Goal: Information Seeking & Learning: Learn about a topic

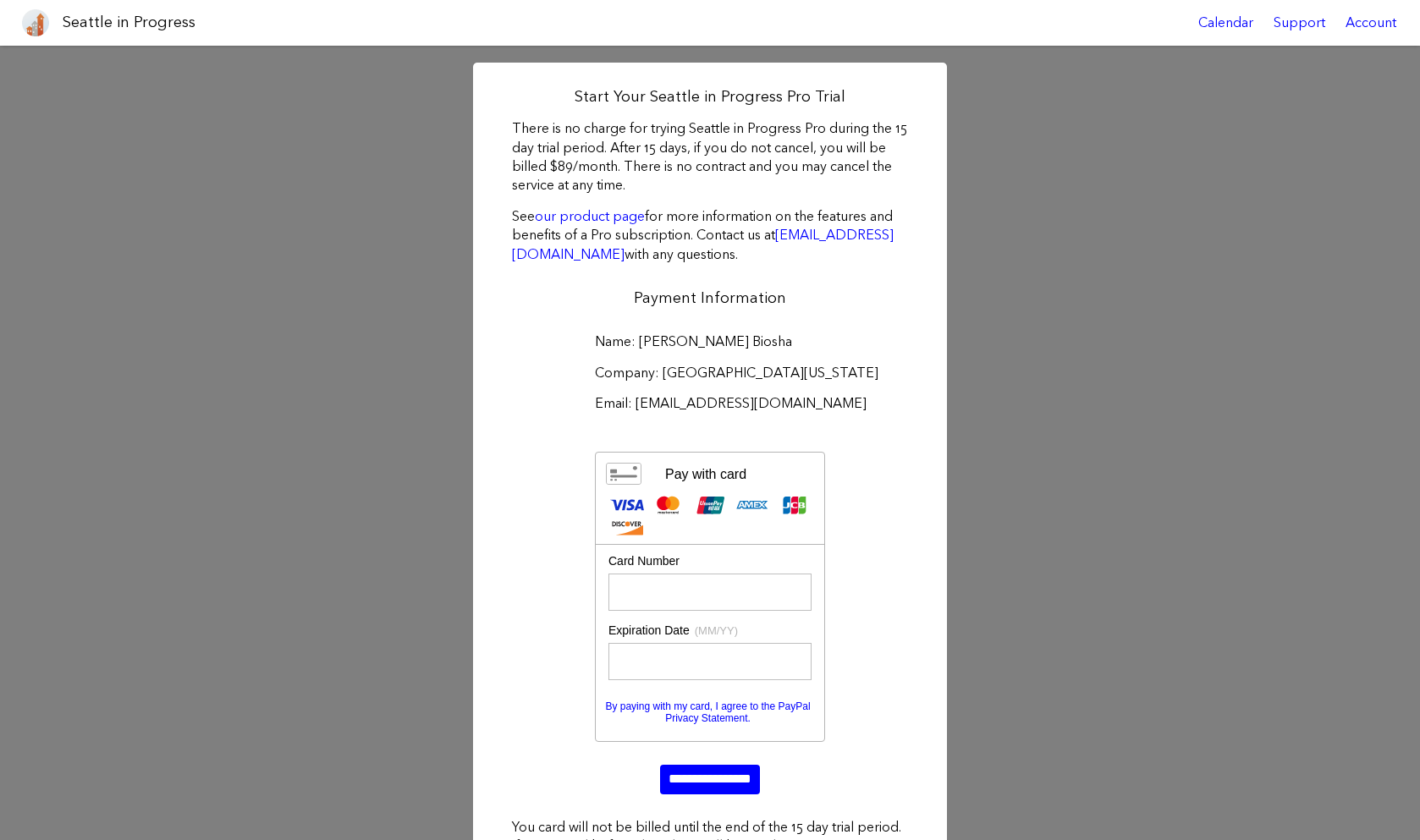
scroll to position [63, 0]
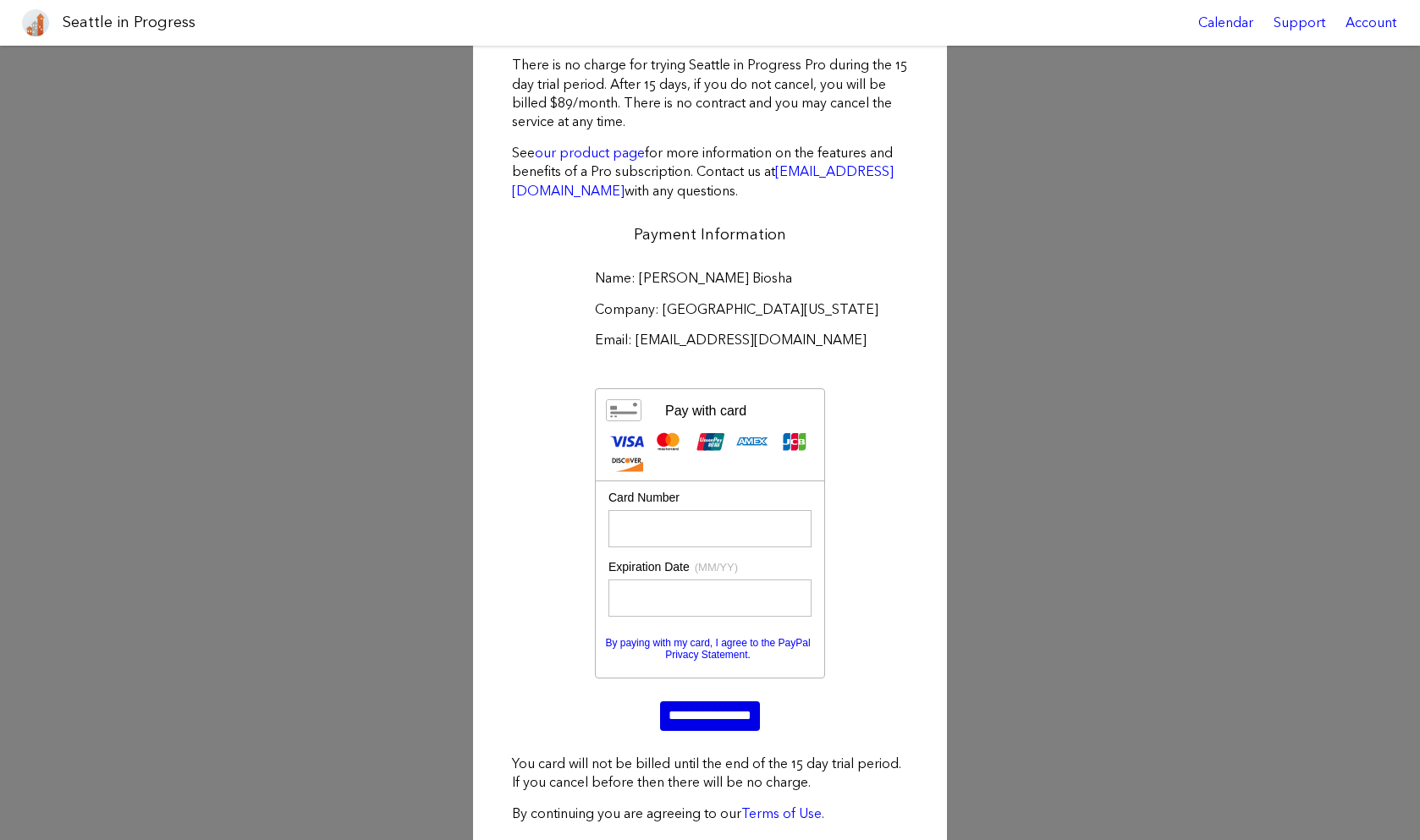
click at [700, 719] on input "**********" at bounding box center [709, 715] width 100 height 29
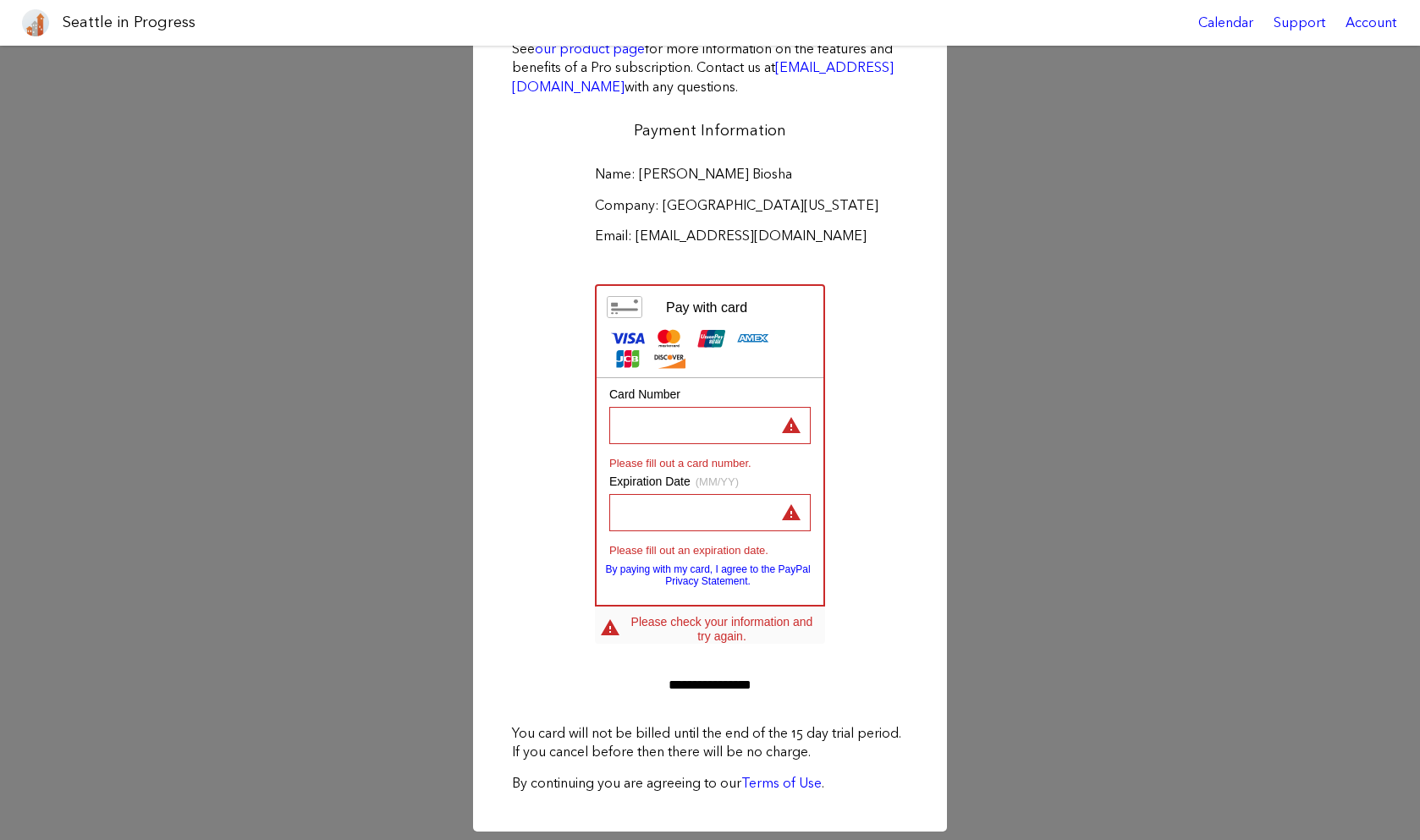
scroll to position [167, 0]
click at [409, 542] on div "Start Your Seattle in Progress Pro Trial There is no charge for trying Seattle …" at bounding box center [710, 363] width 1420 height 970
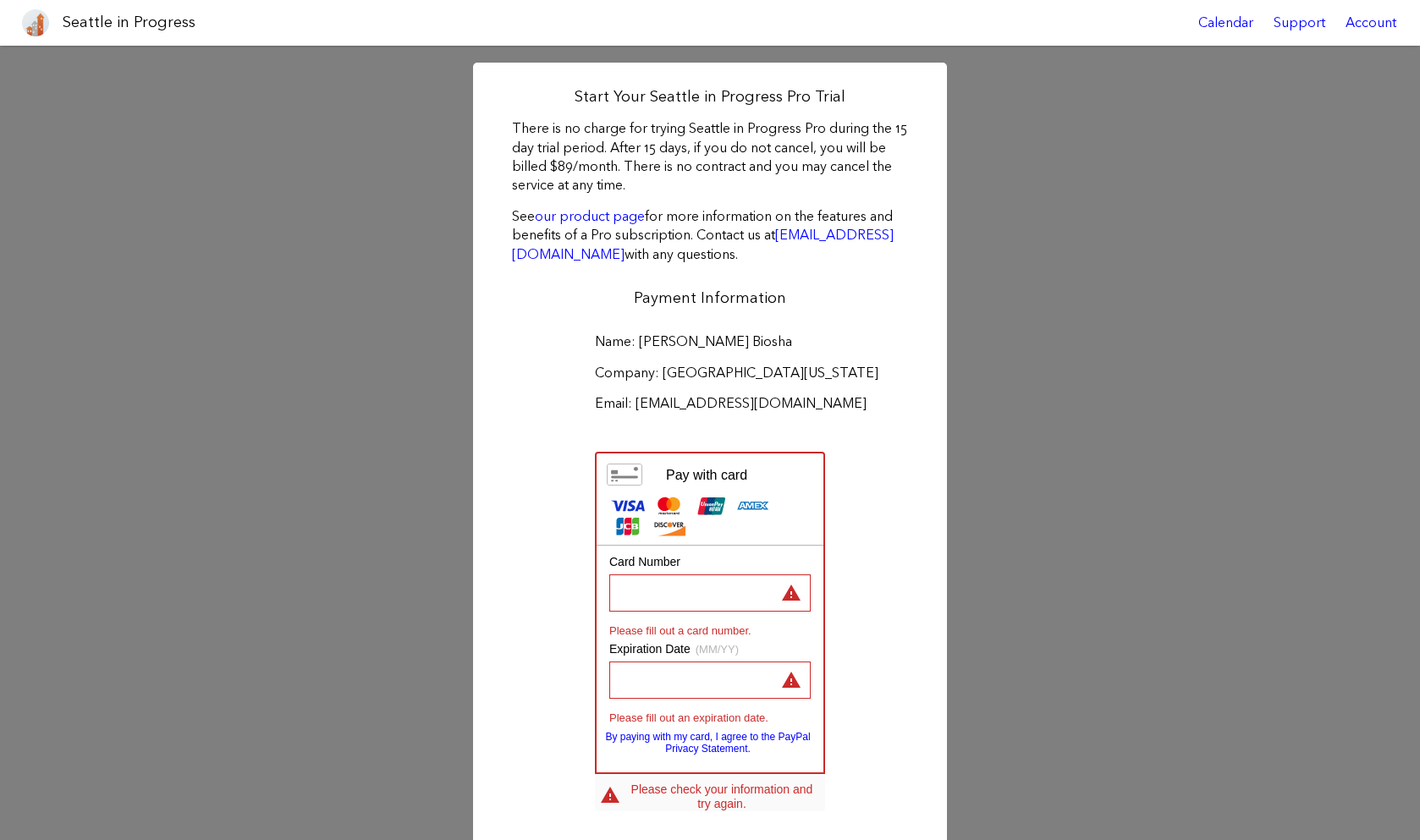
scroll to position [0, 0]
click at [234, 202] on div "Start Your Seattle in Progress Pro Trial There is no charge for trying Seattle …" at bounding box center [710, 530] width 1420 height 970
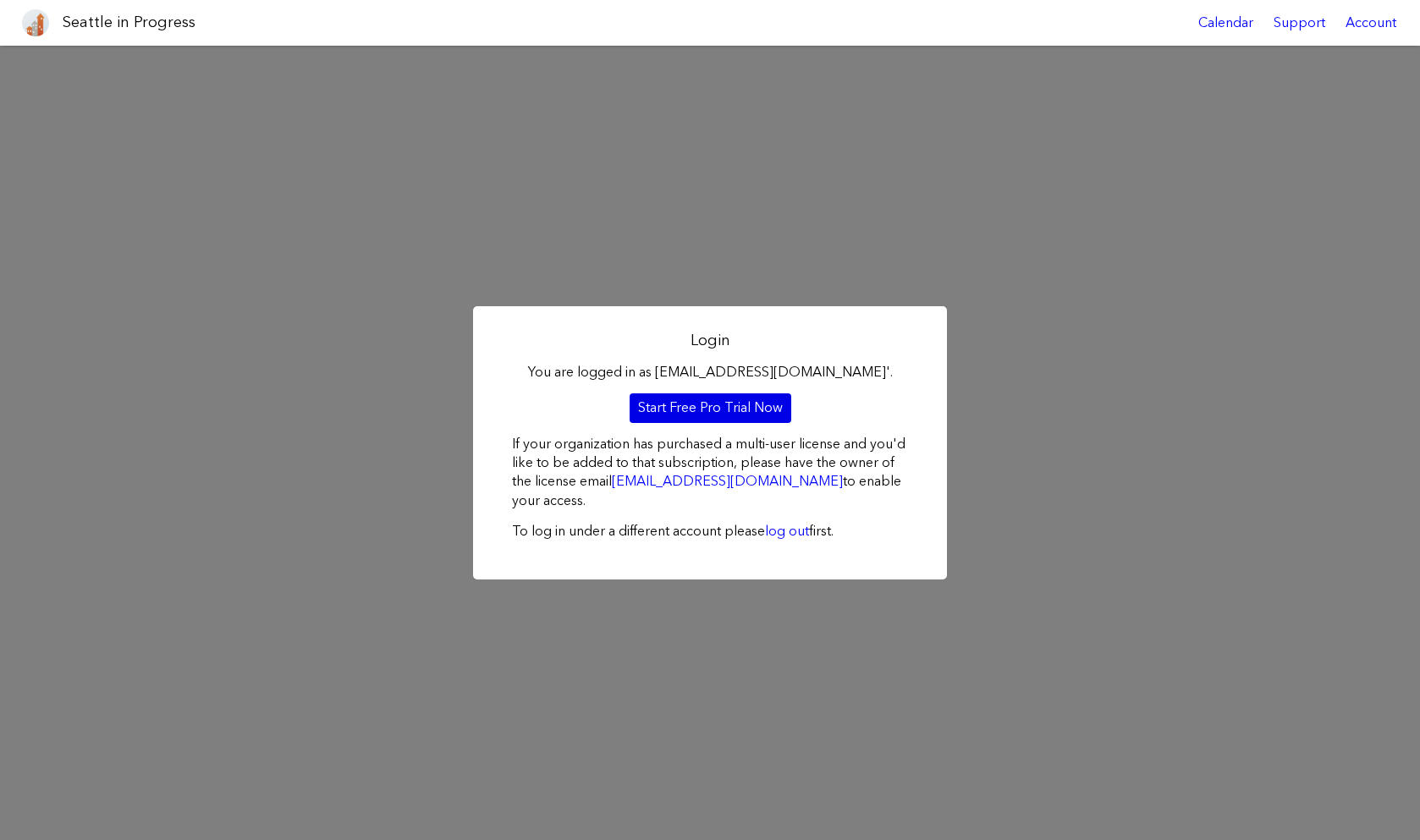
click at [730, 399] on link "Start Free Pro Trial Now" at bounding box center [711, 407] width 162 height 29
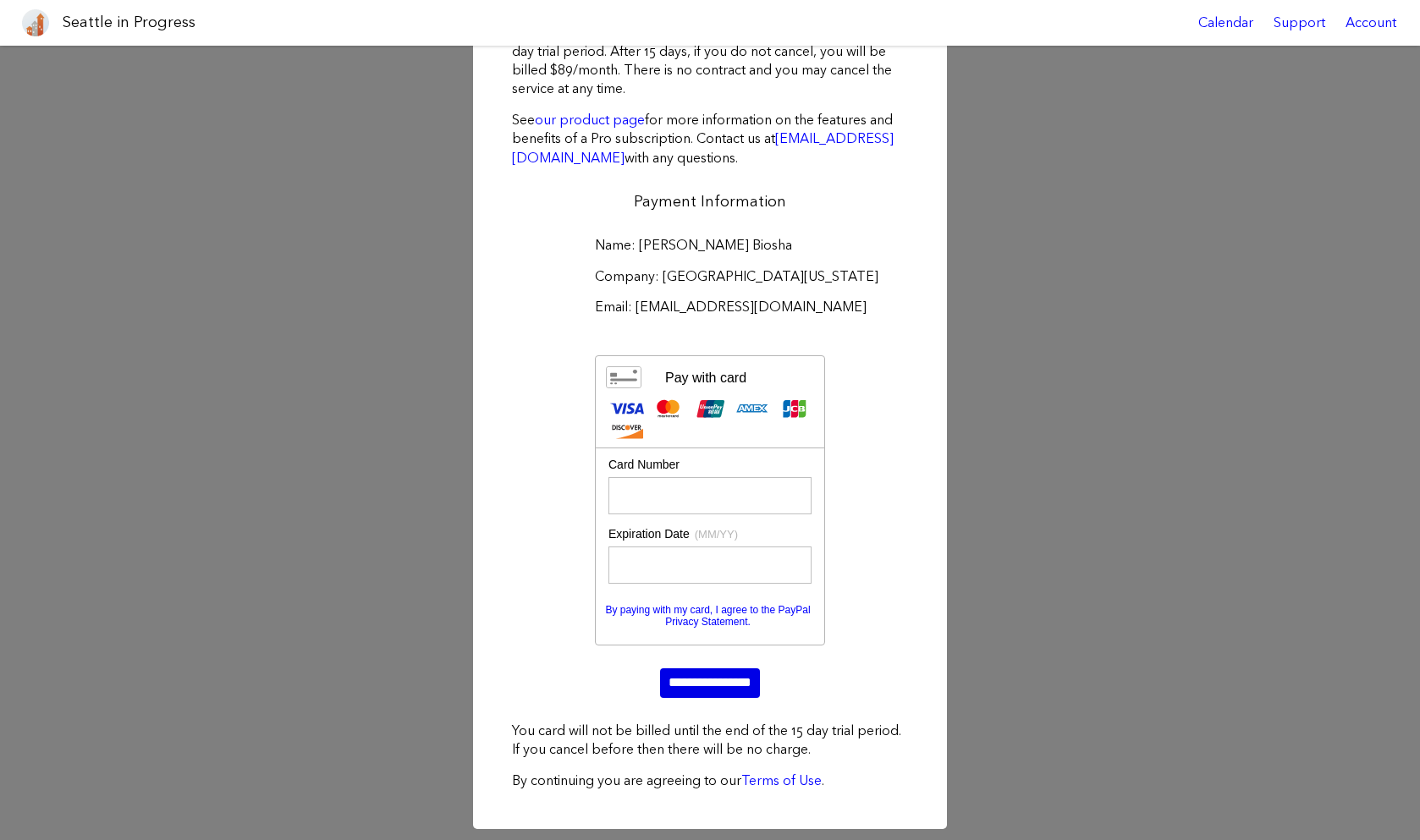
scroll to position [96, 0]
click at [735, 671] on input "**********" at bounding box center [709, 683] width 100 height 29
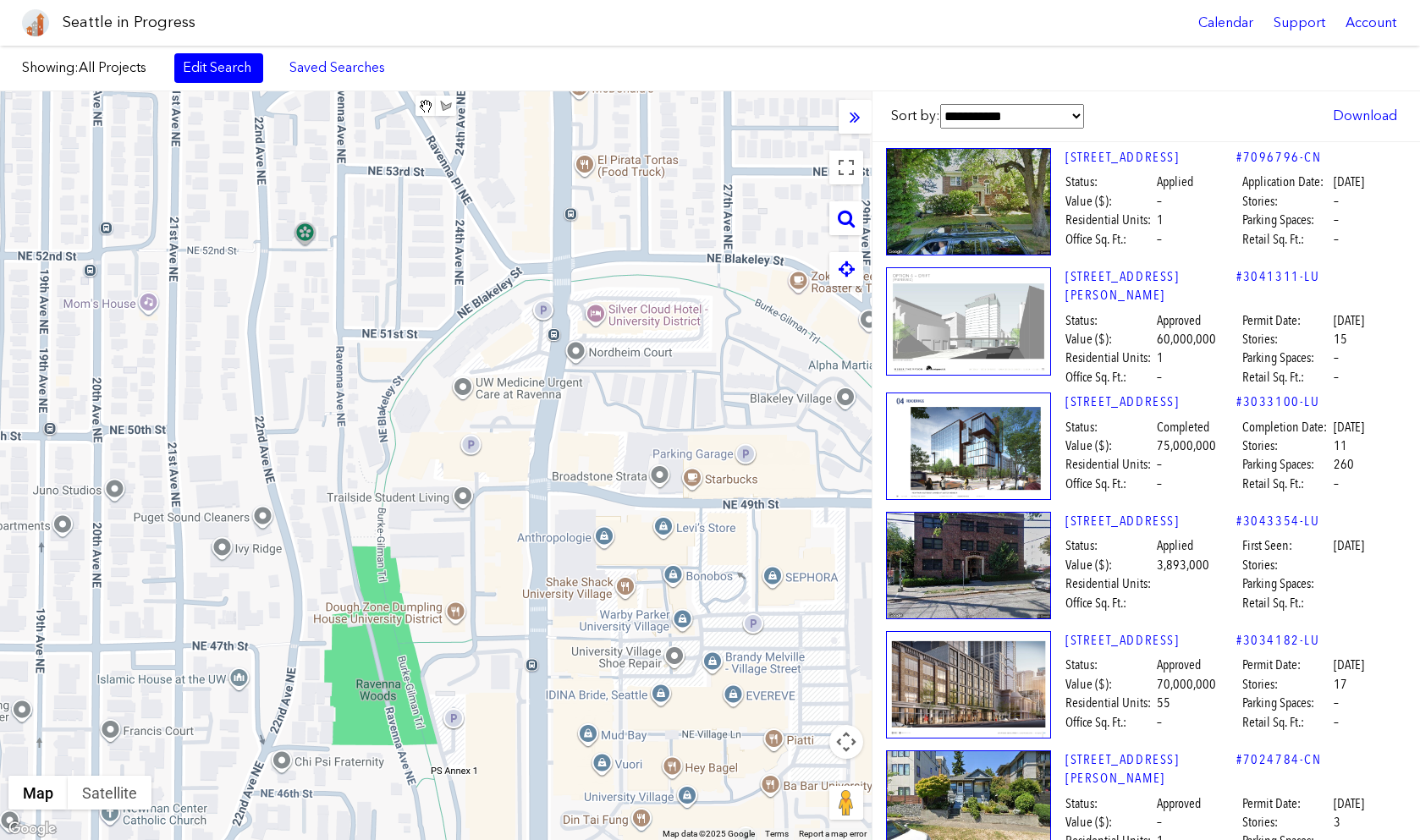
click at [576, 356] on div at bounding box center [435, 465] width 872 height 749
click at [978, 210] on img at bounding box center [968, 202] width 165 height 108
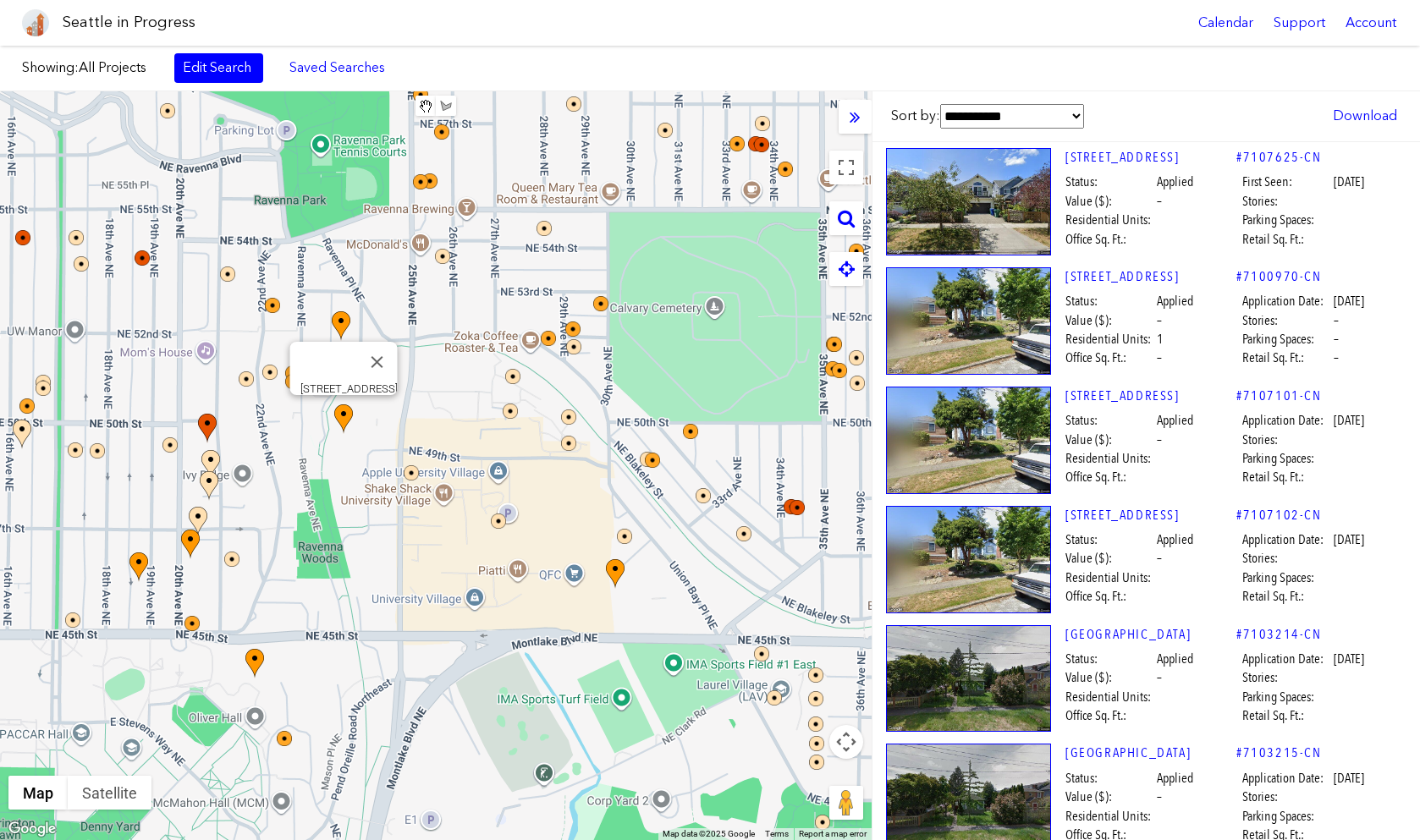
click at [344, 411] on img at bounding box center [343, 420] width 19 height 30
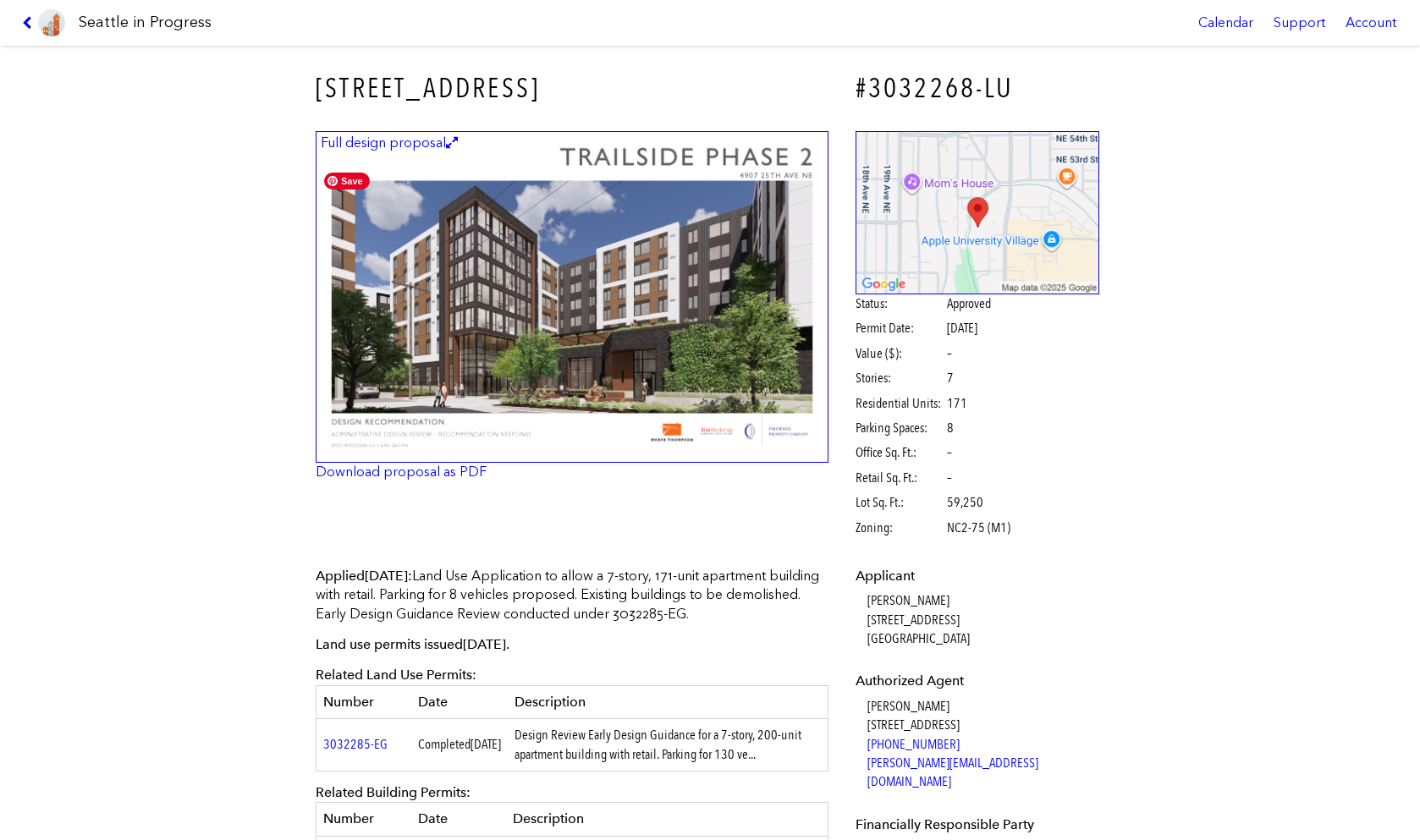
scroll to position [-1, 0]
click at [513, 277] on img at bounding box center [571, 297] width 513 height 332
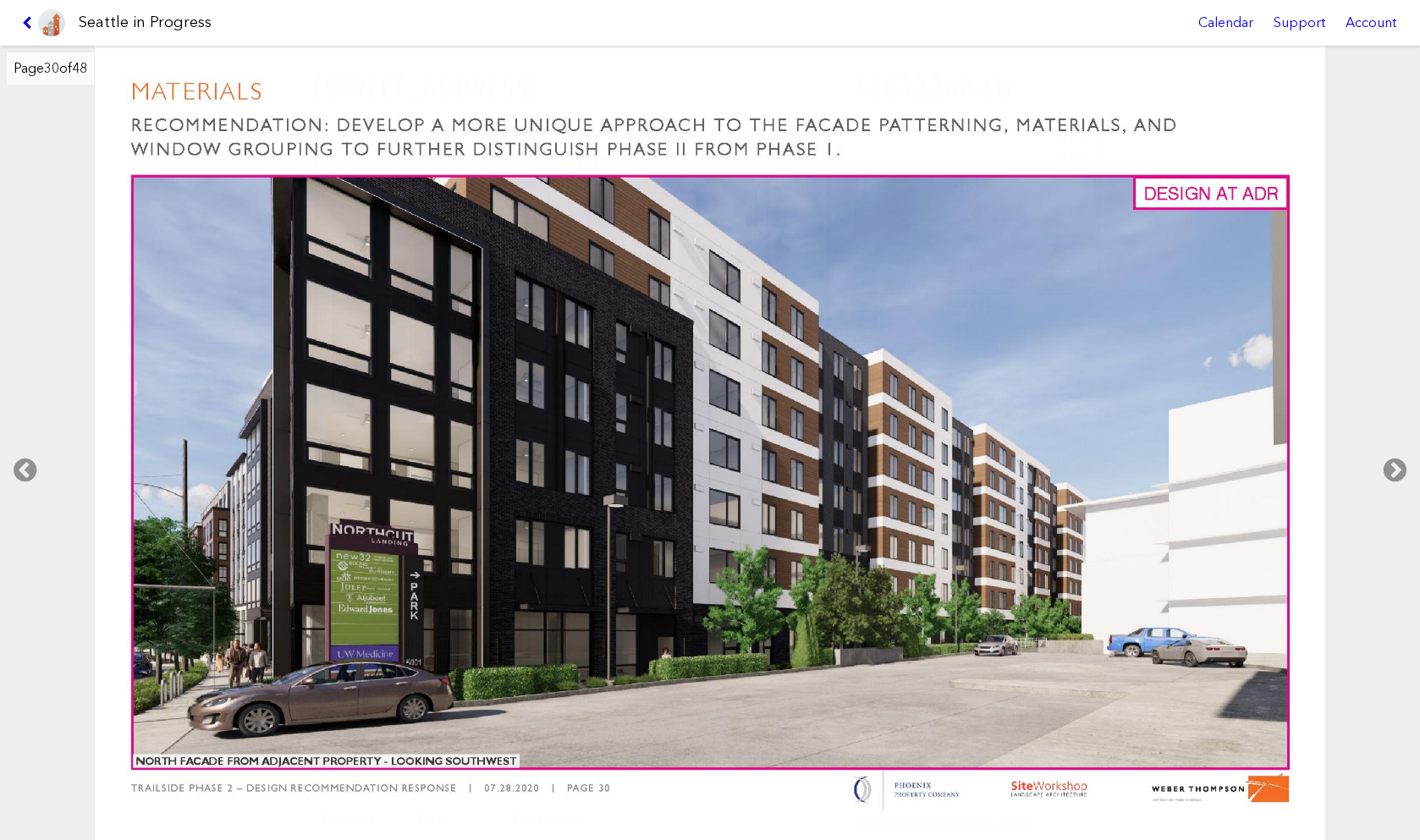
click at [23, 21] on icon at bounding box center [30, 22] width 16 height 14
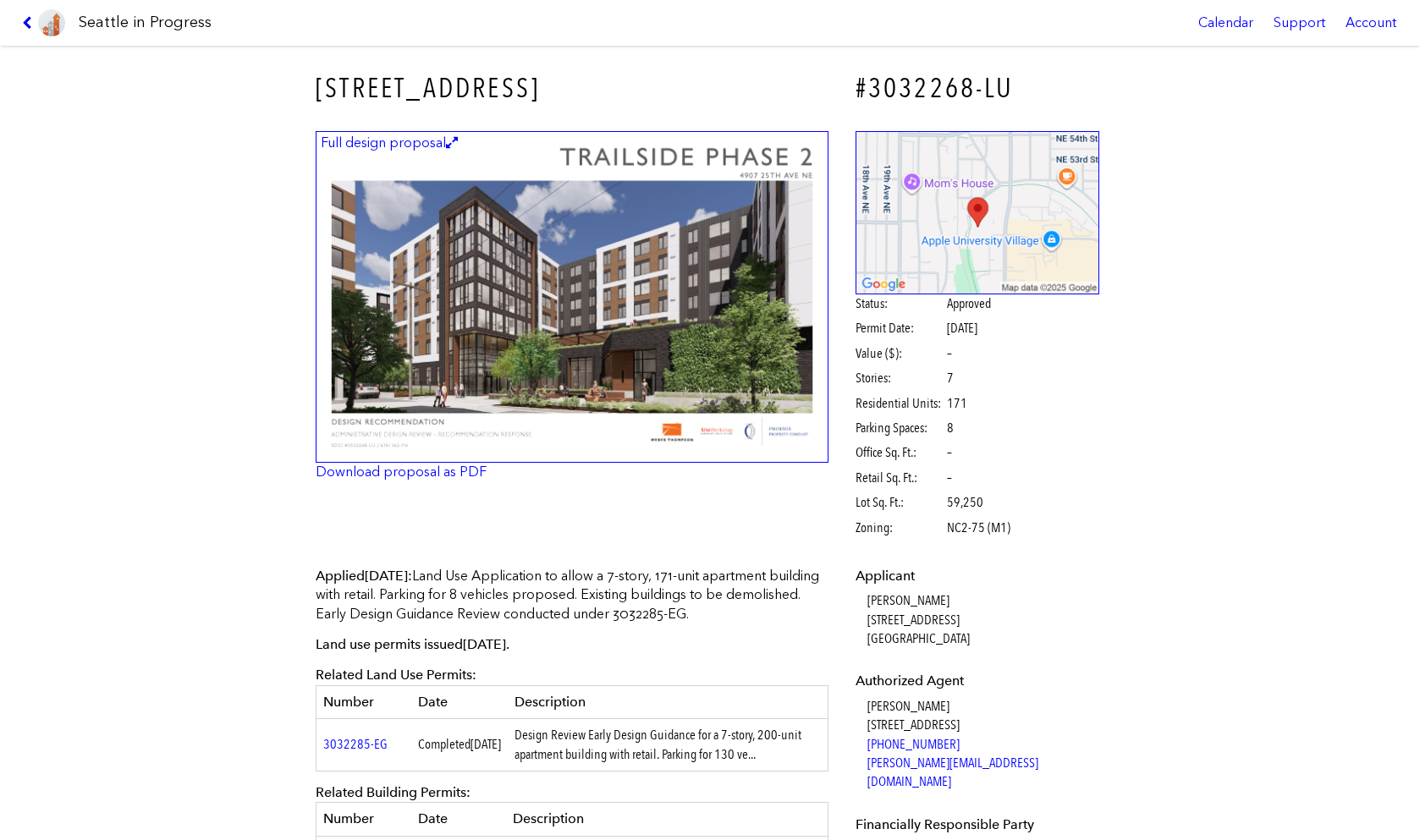
click at [23, 21] on icon at bounding box center [30, 22] width 16 height 14
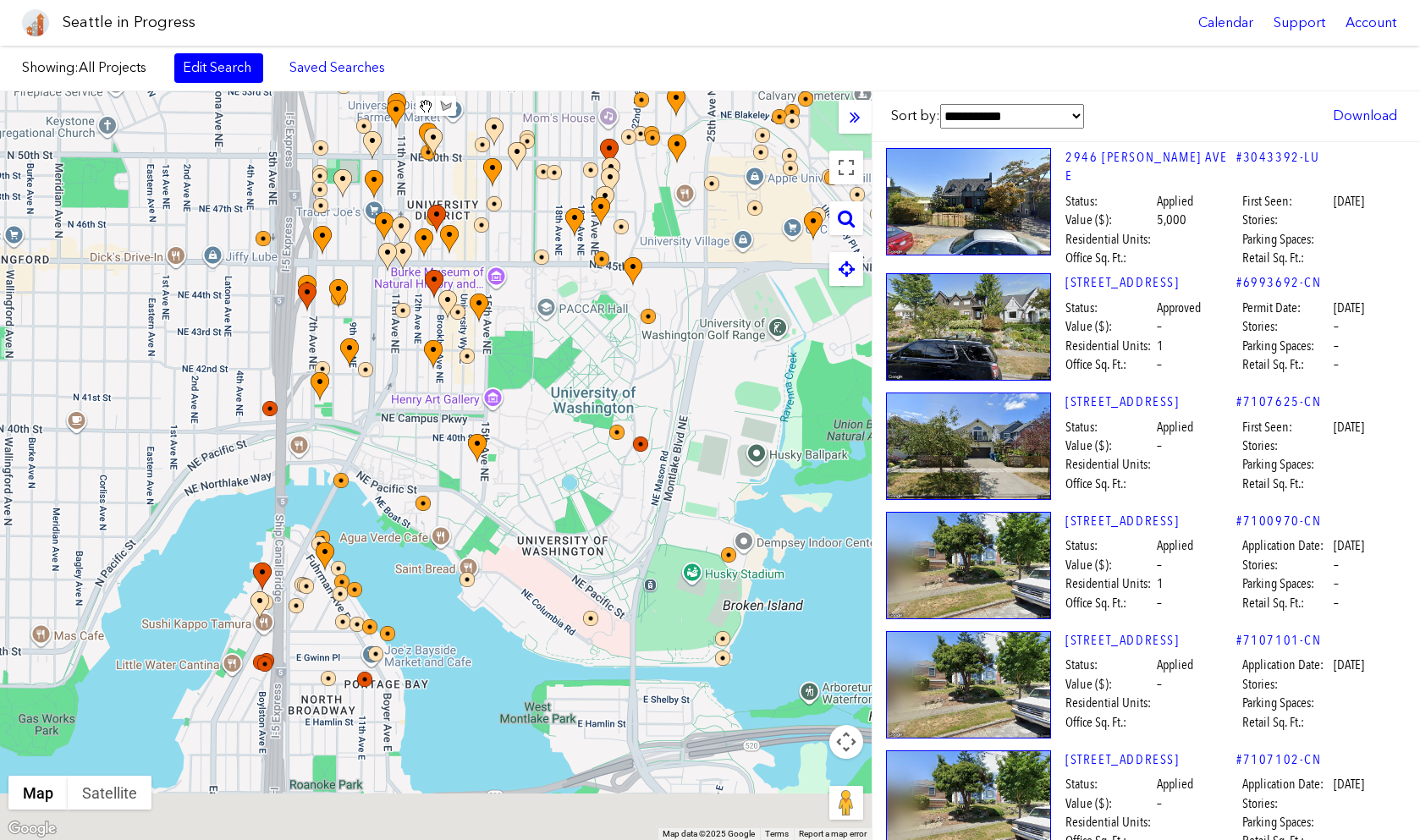
drag, startPoint x: 513, startPoint y: 513, endPoint x: 773, endPoint y: 334, distance: 315.7
click at [773, 334] on div at bounding box center [435, 465] width 872 height 749
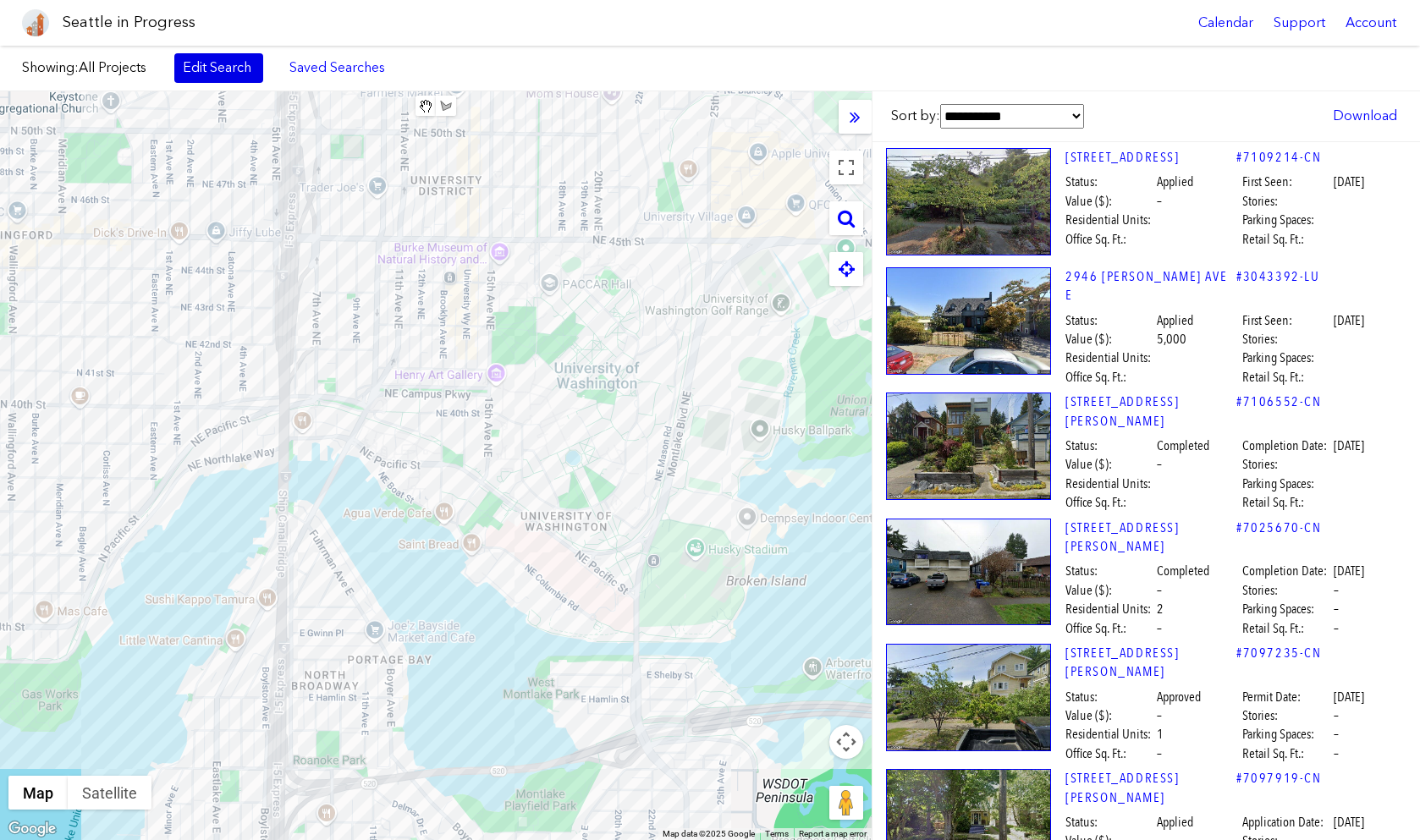
click at [199, 63] on link "Edit Search" at bounding box center [219, 67] width 89 height 29
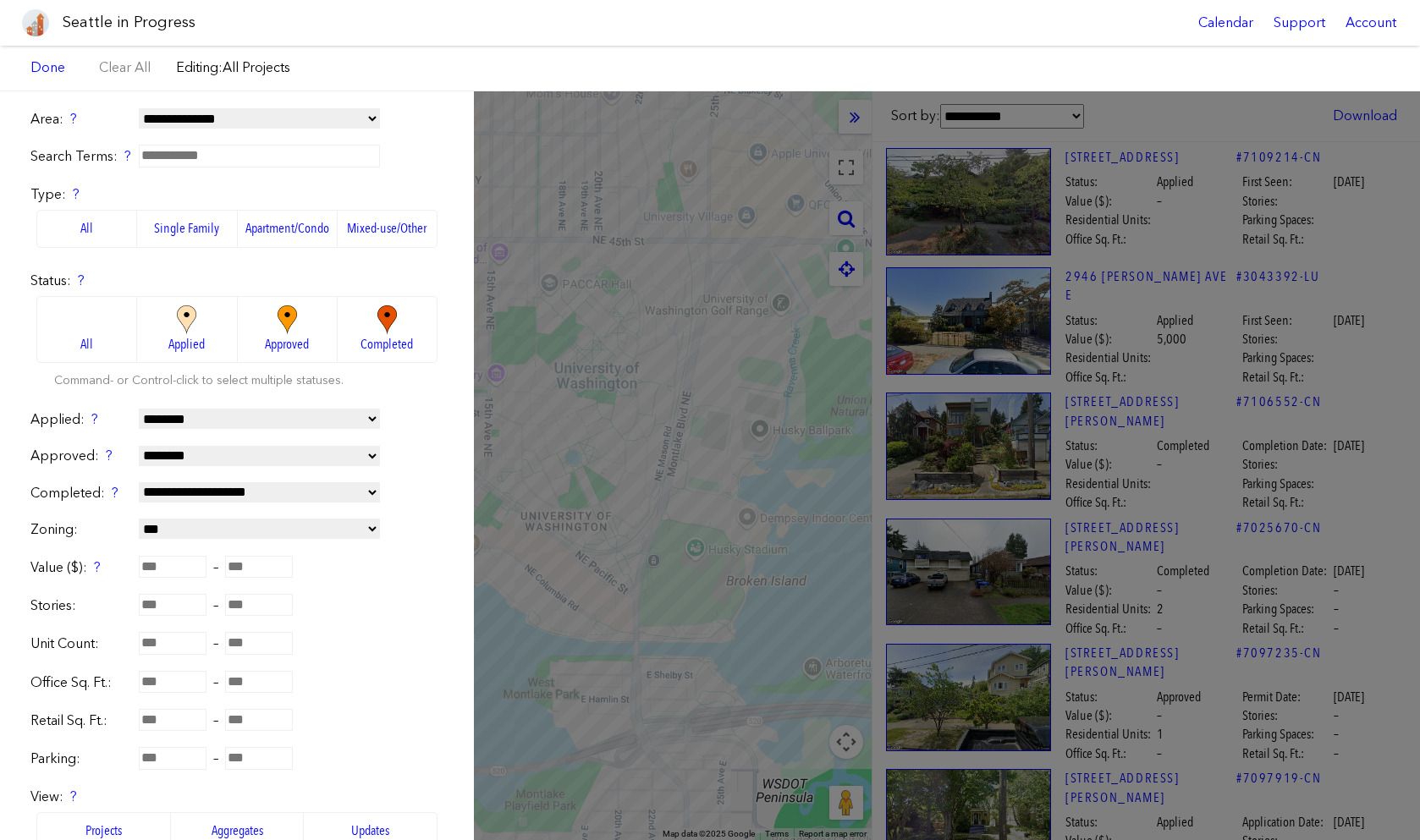
click at [198, 159] on input "text" at bounding box center [259, 156] width 241 height 22
click at [600, 487] on div "**********" at bounding box center [710, 465] width 1420 height 749
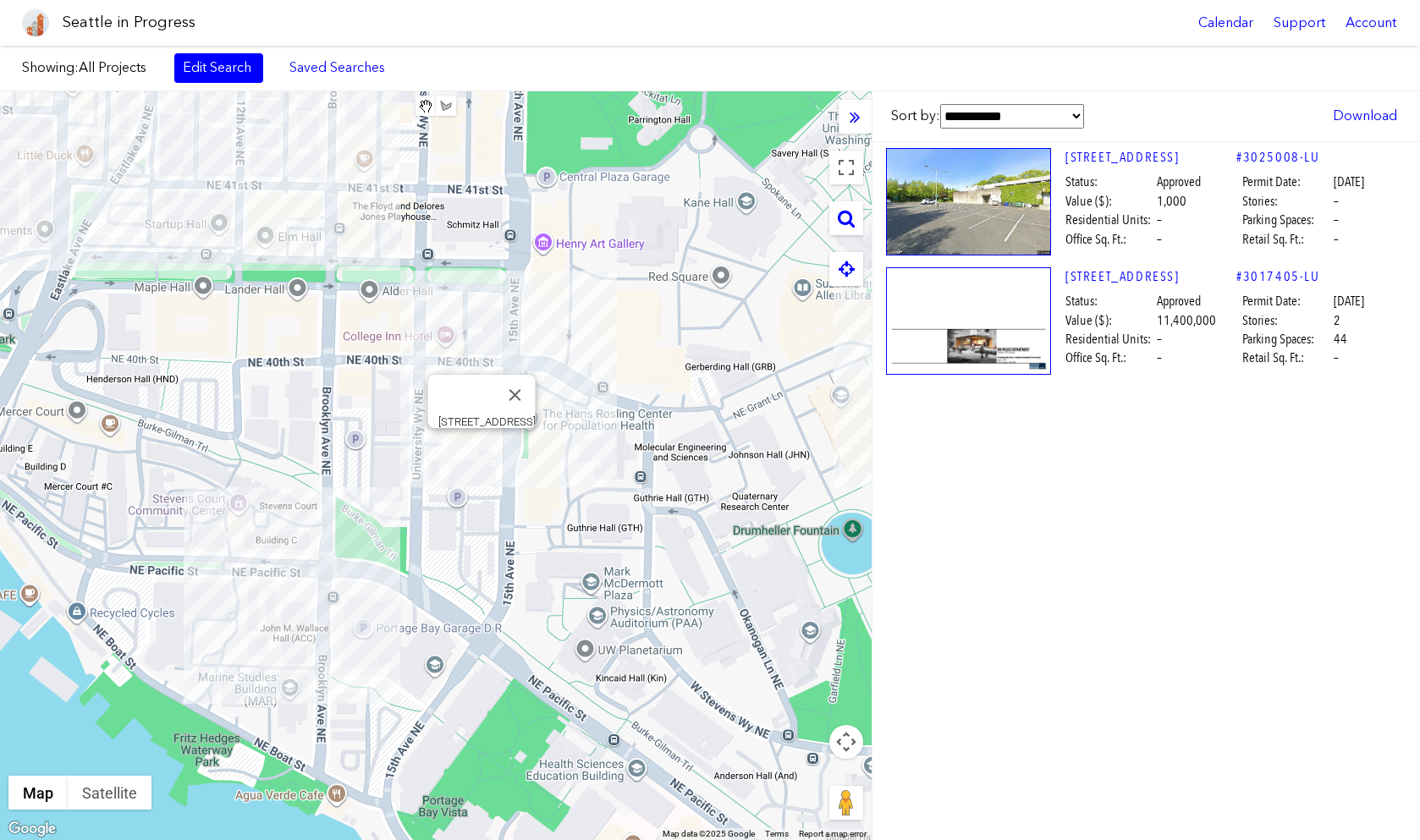
click at [483, 452] on div "[STREET_ADDRESS]" at bounding box center [435, 465] width 872 height 749
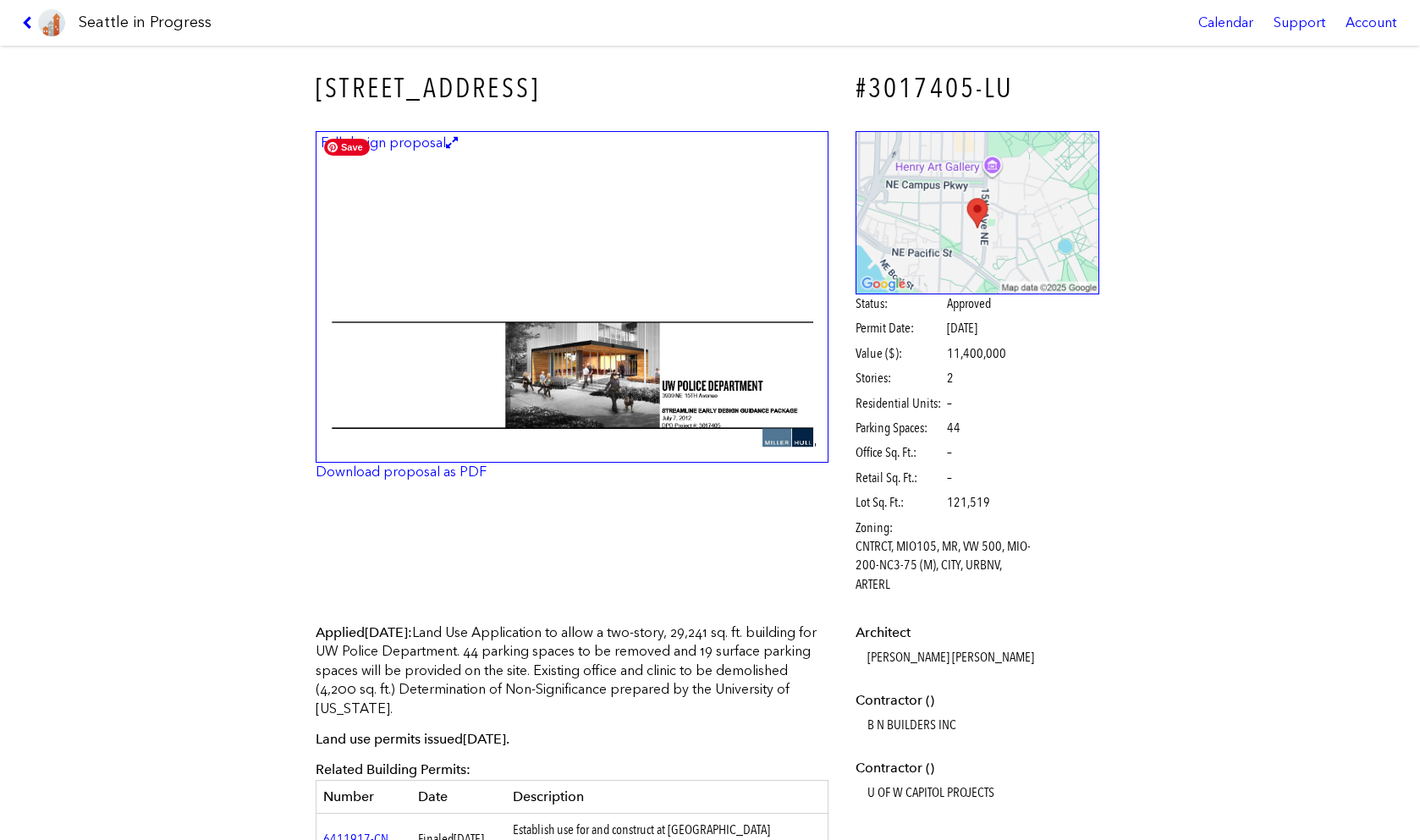
click at [562, 273] on img at bounding box center [571, 297] width 513 height 332
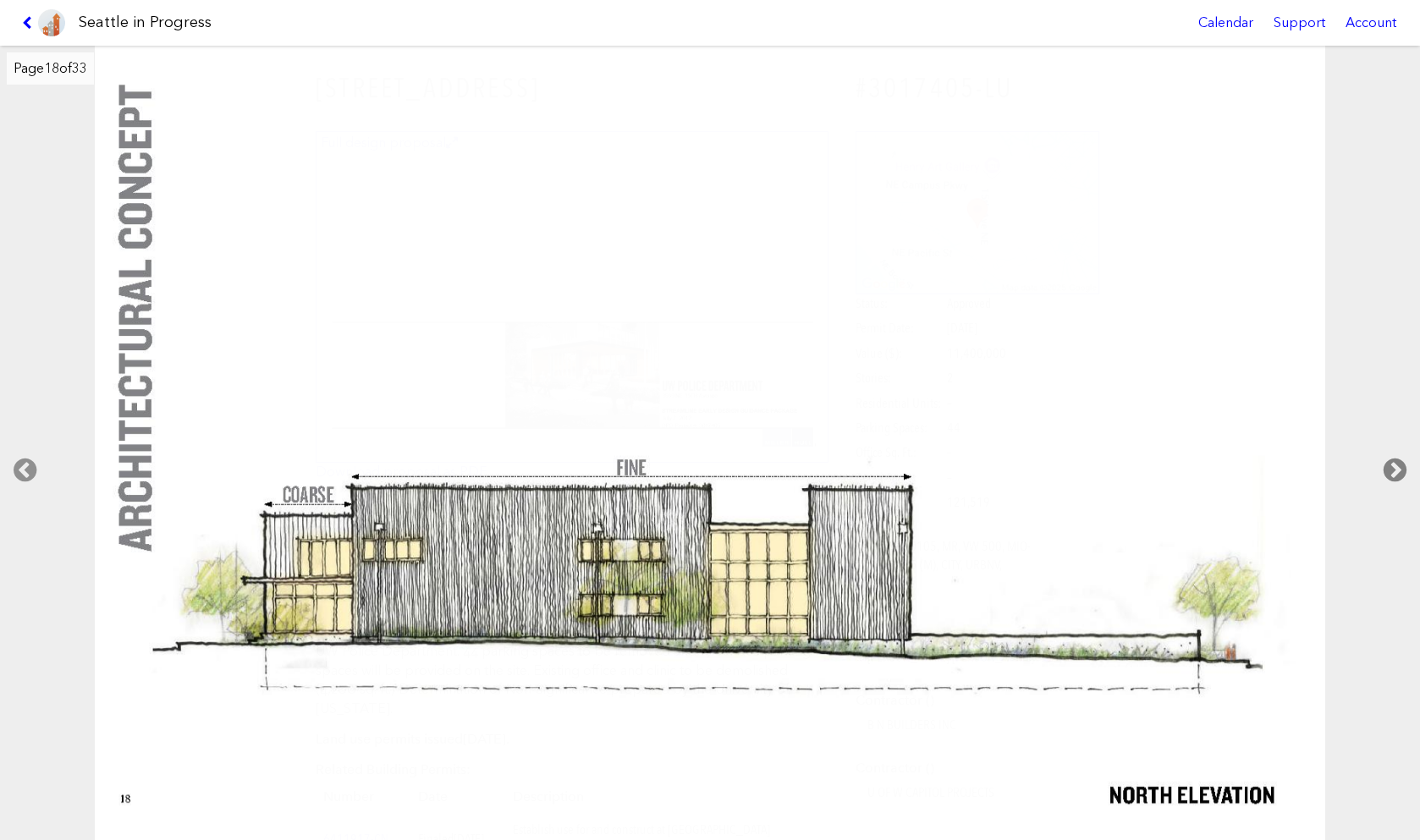
click at [1397, 467] on icon at bounding box center [1396, 471] width 50 height 54
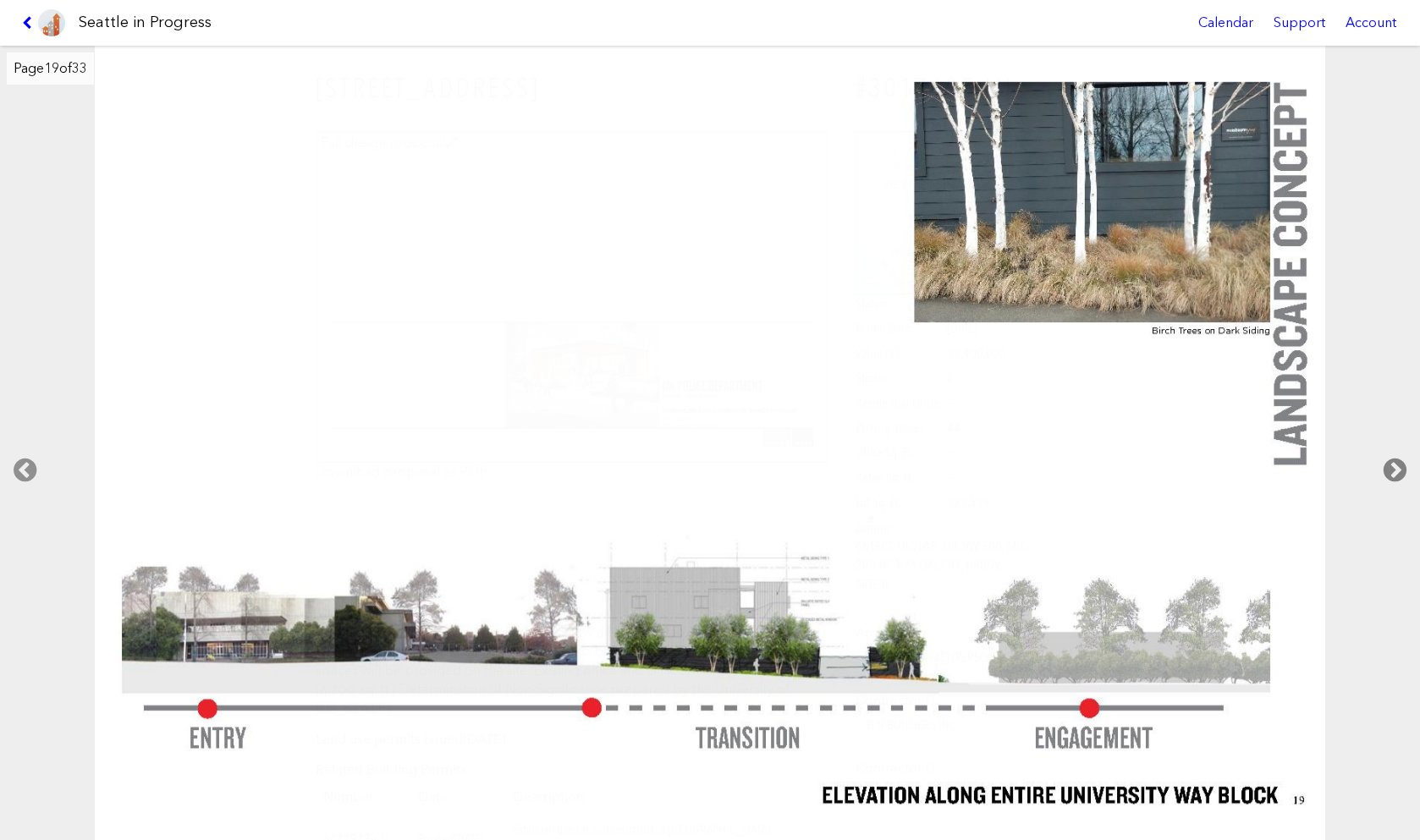
click at [1397, 467] on icon at bounding box center [1396, 471] width 50 height 54
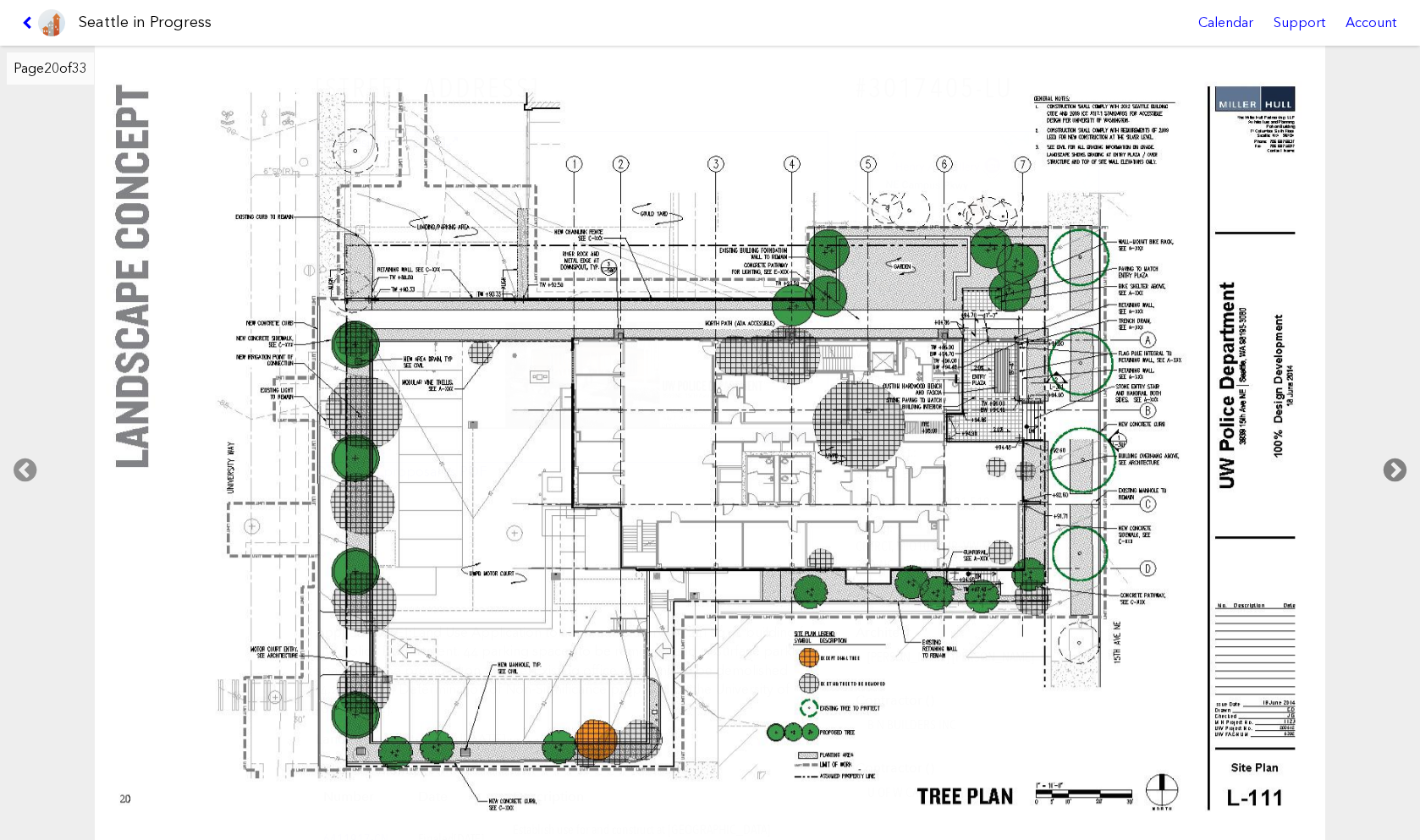
click at [1397, 467] on icon at bounding box center [1396, 471] width 50 height 54
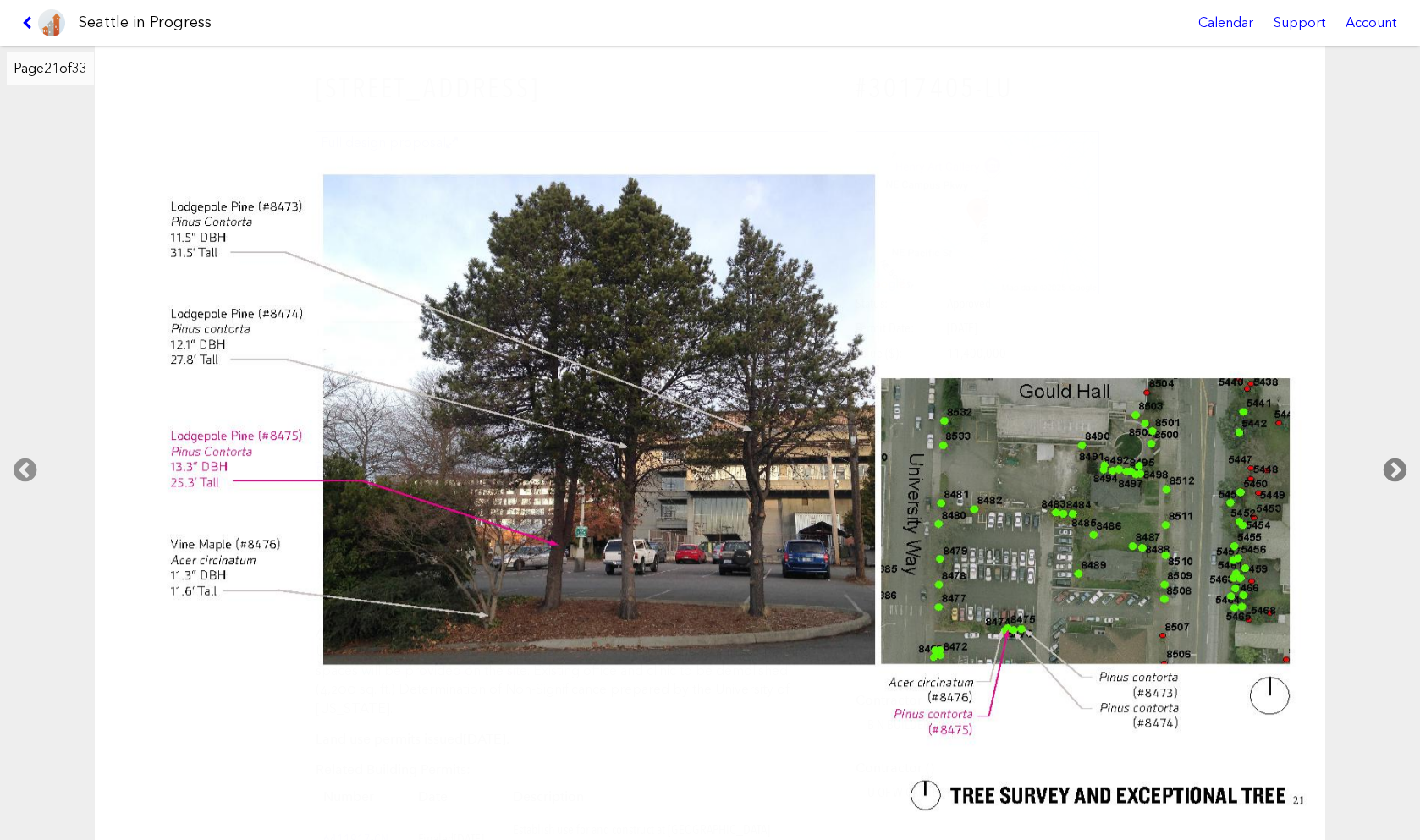
click at [1397, 467] on icon at bounding box center [1396, 471] width 50 height 54
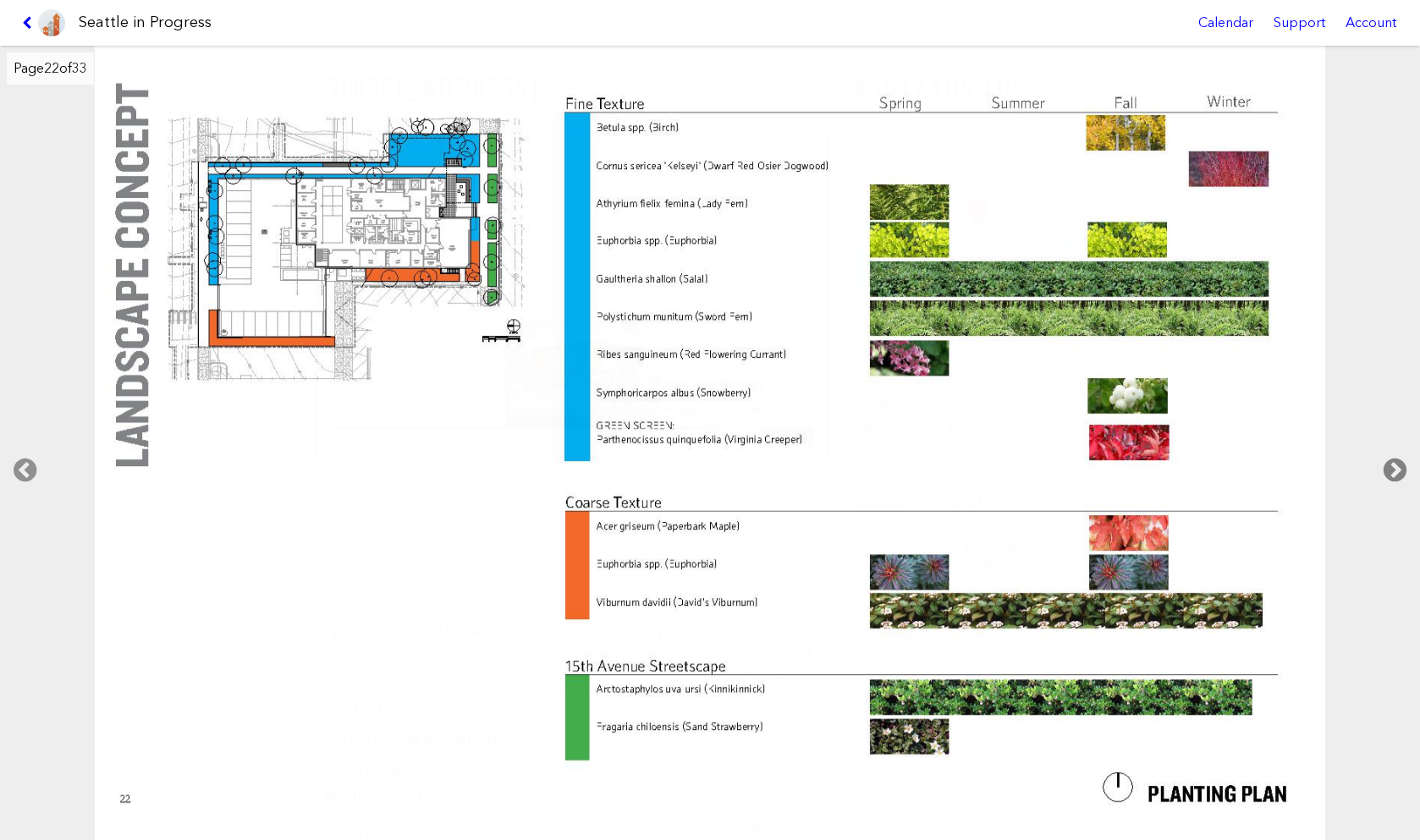
click at [1397, 467] on icon at bounding box center [1396, 471] width 50 height 54
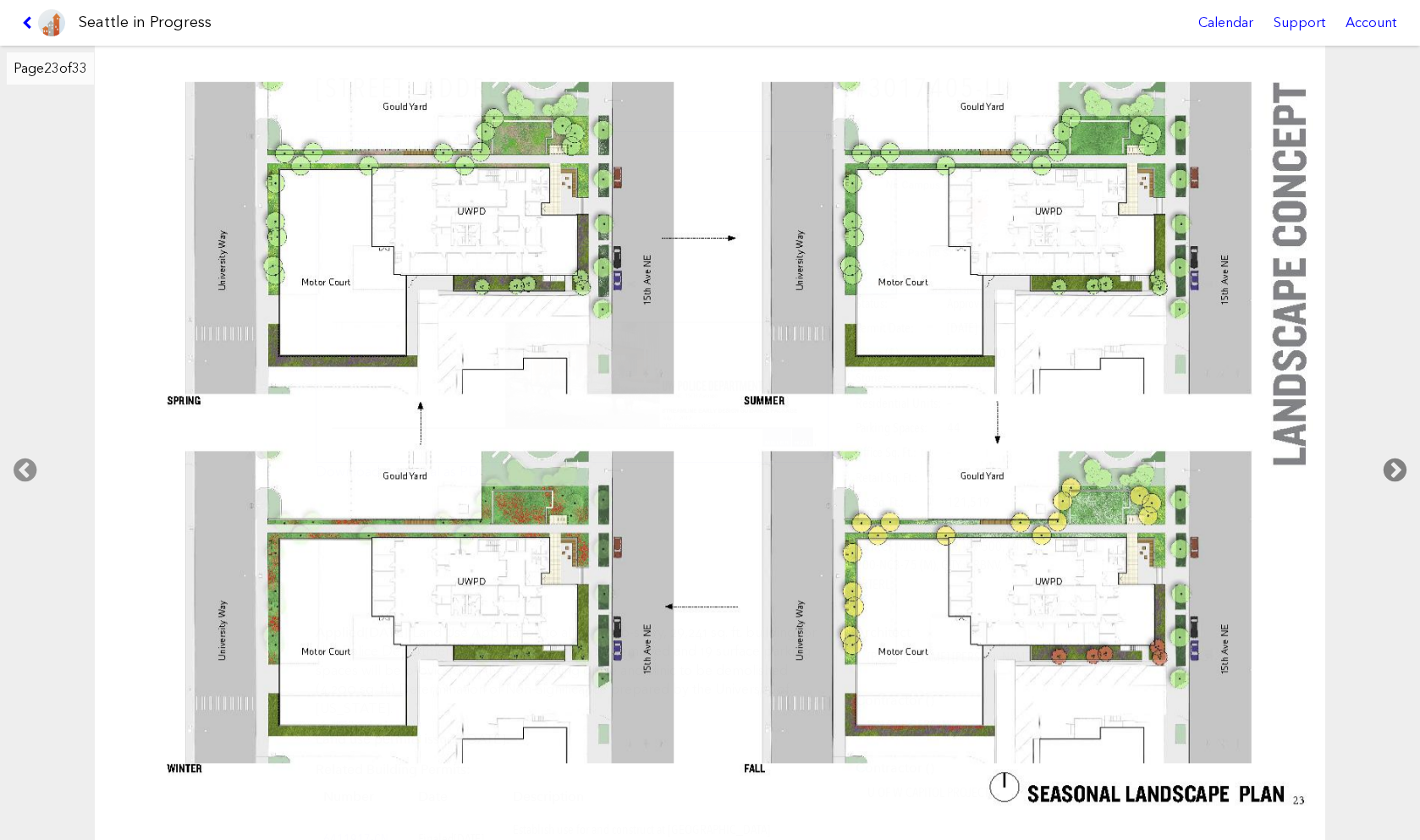
click at [1397, 467] on icon at bounding box center [1396, 471] width 50 height 54
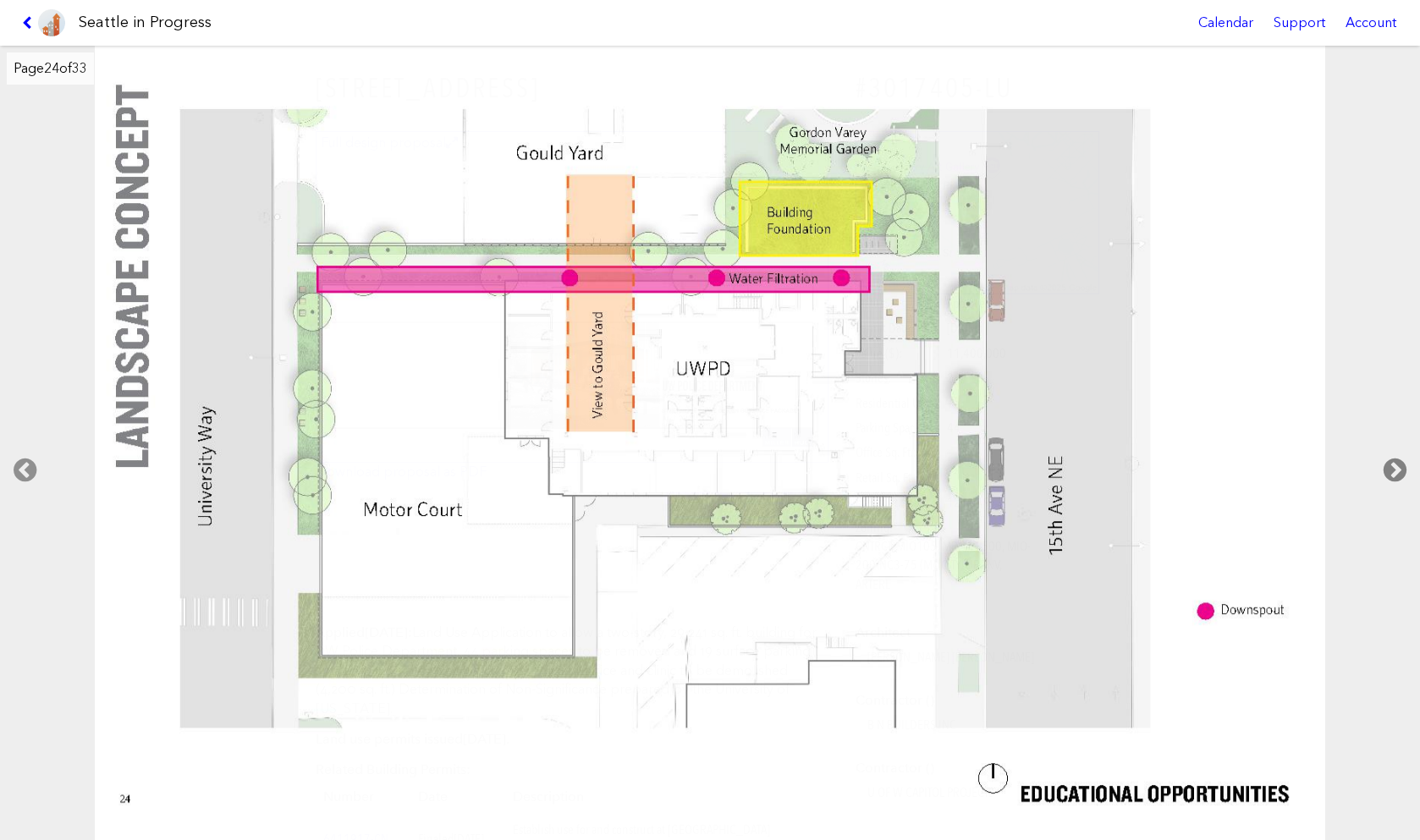
click at [1397, 467] on icon at bounding box center [1396, 471] width 50 height 54
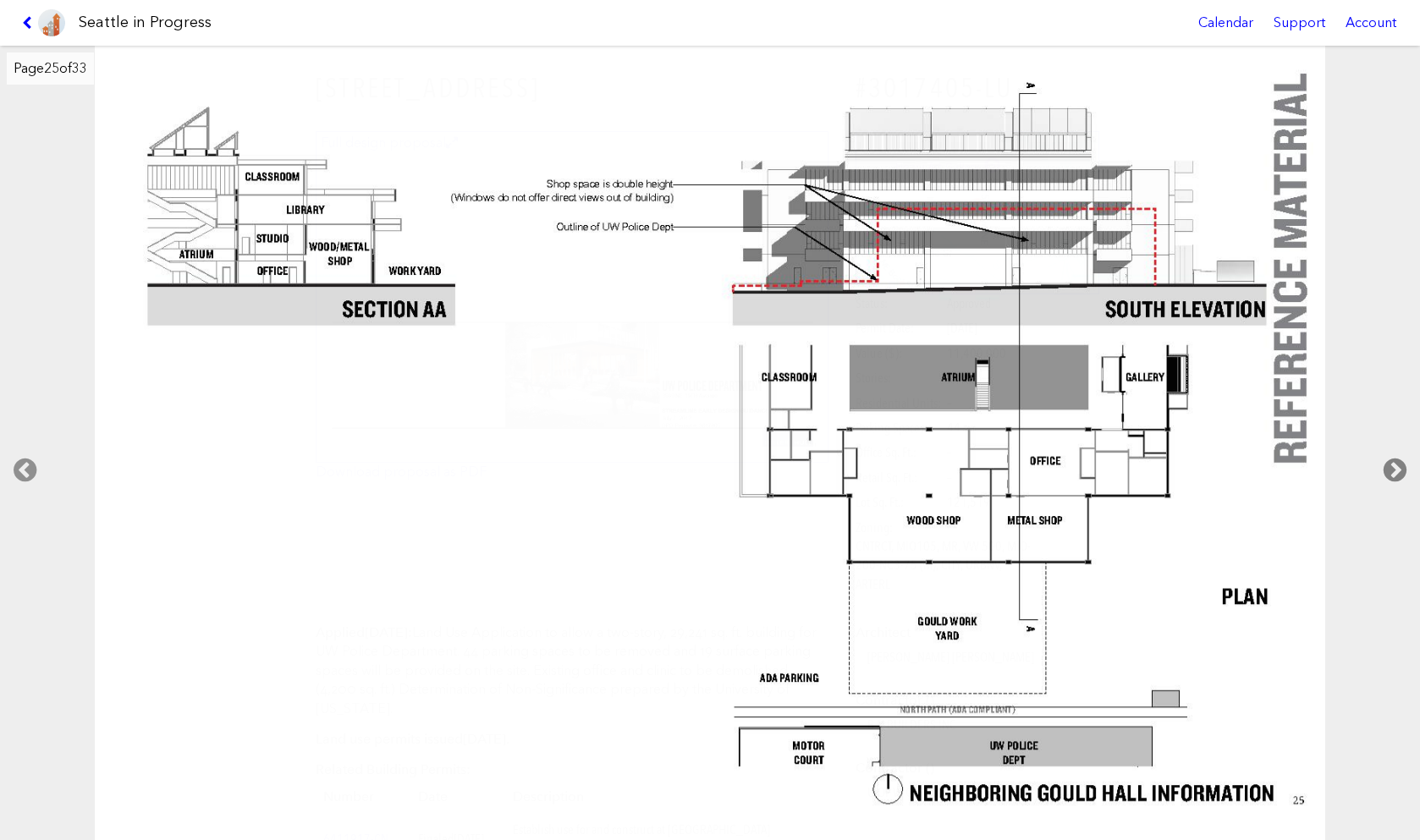
click at [1397, 467] on icon at bounding box center [1396, 471] width 50 height 54
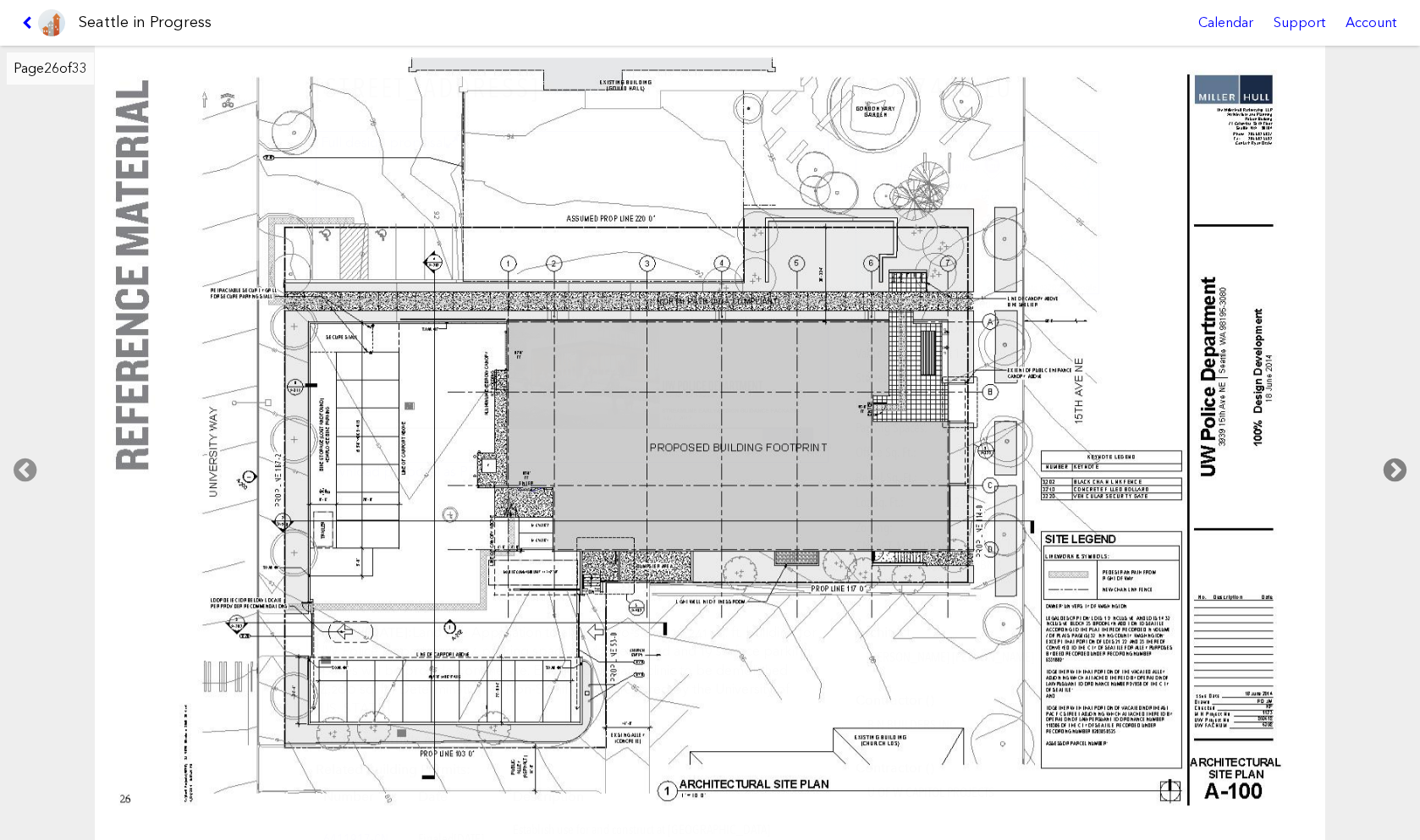
click at [1397, 467] on icon at bounding box center [1396, 471] width 50 height 54
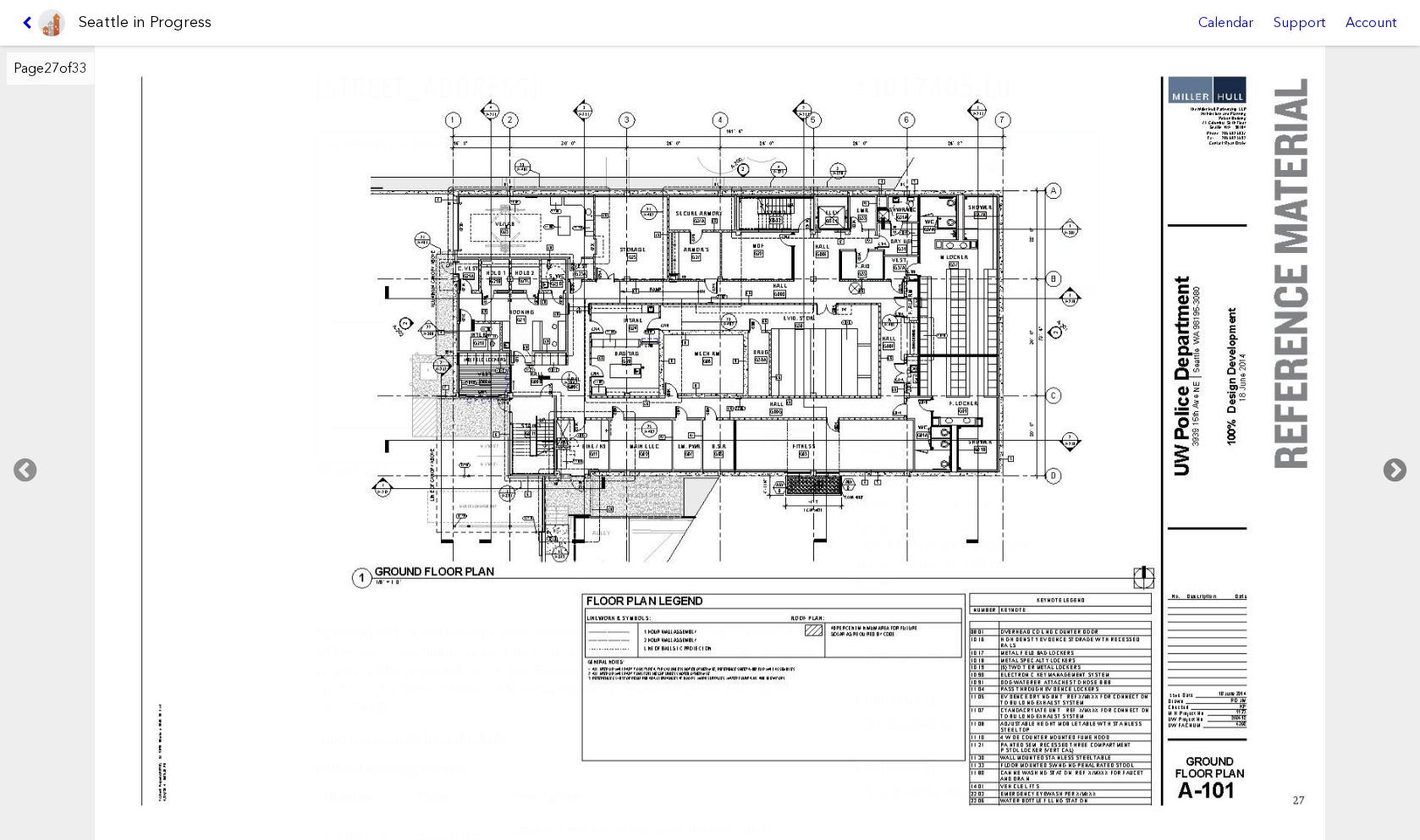
click at [1397, 467] on icon at bounding box center [1396, 471] width 50 height 54
